Goal: Navigation & Orientation: Find specific page/section

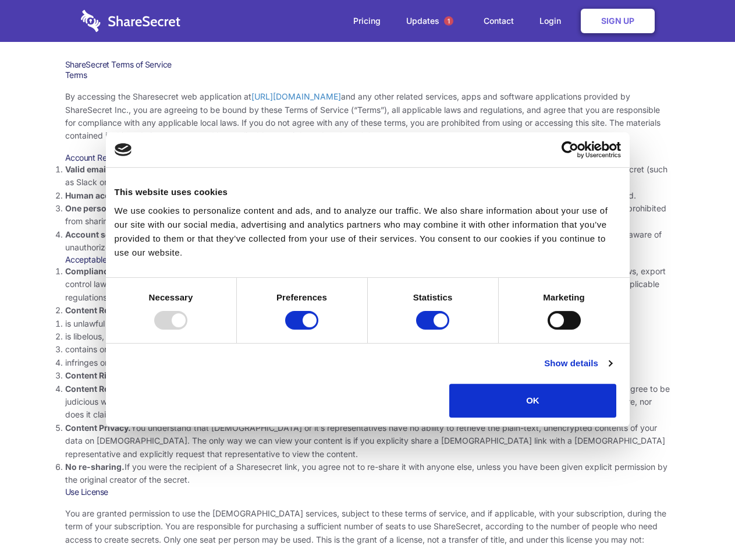
click at [367, 279] on li "Compliance with local laws and regulations. Your use of the Sharesecret must no…" at bounding box center [367, 284] width 605 height 39
click at [187, 329] on div at bounding box center [170, 320] width 33 height 19
click at [318, 329] on input "Preferences" at bounding box center [301, 320] width 33 height 19
checkbox input "false"
click at [434, 329] on input "Statistics" at bounding box center [432, 320] width 33 height 19
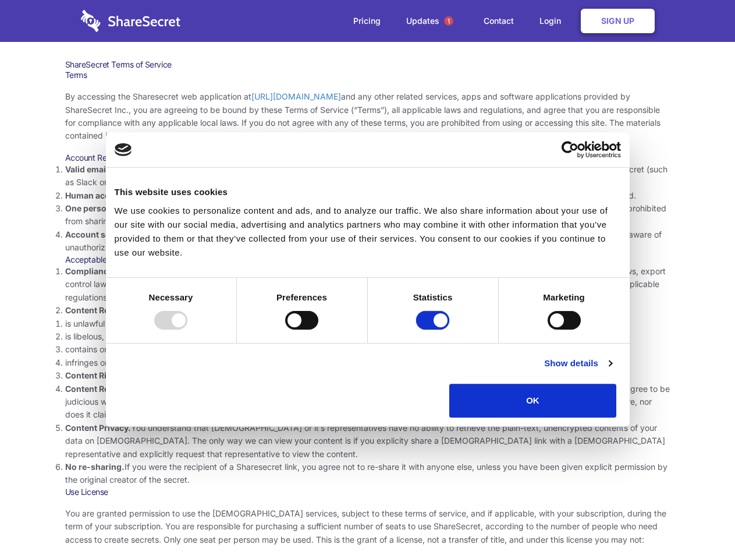
checkbox input "false"
click at [548, 329] on input "Marketing" at bounding box center [564, 320] width 33 height 19
checkbox input "true"
click at [612, 370] on link "Show details" at bounding box center [578, 363] width 68 height 14
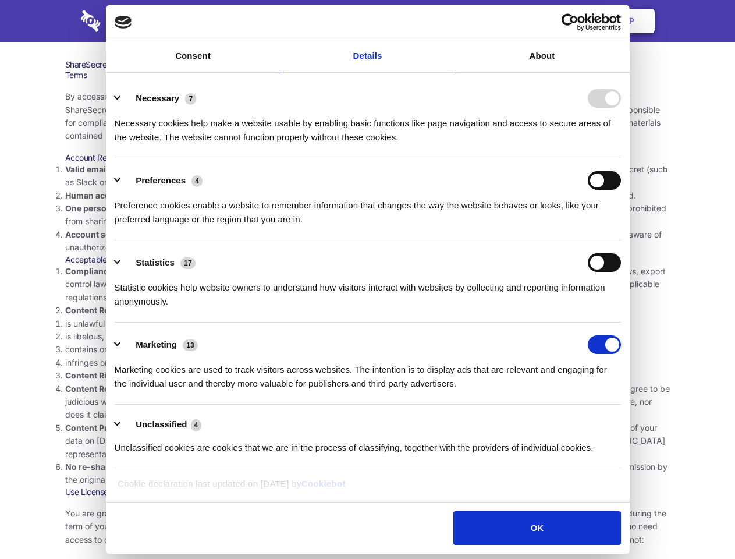
click at [621, 158] on li "Necessary 7 Necessary cookies help make a website usable by enabling basic func…" at bounding box center [368, 117] width 506 height 82
click at [448, 21] on span "1" at bounding box center [448, 20] width 9 height 9
